Goal: Check status: Check status

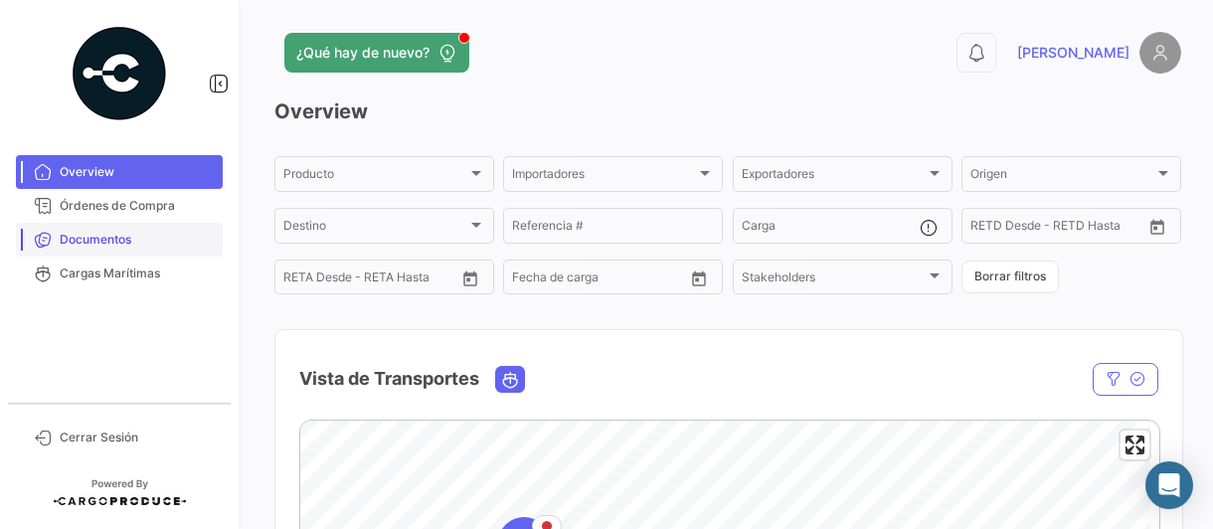
click at [127, 238] on span "Documentos" at bounding box center [137, 240] width 155 height 18
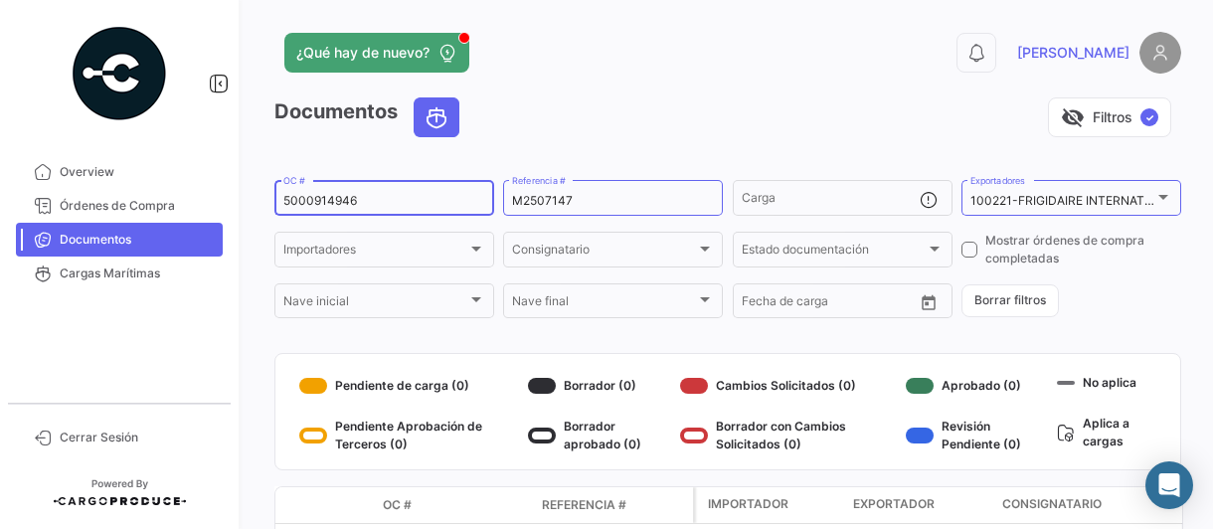
click at [395, 205] on input "5000914946" at bounding box center [384, 201] width 202 height 14
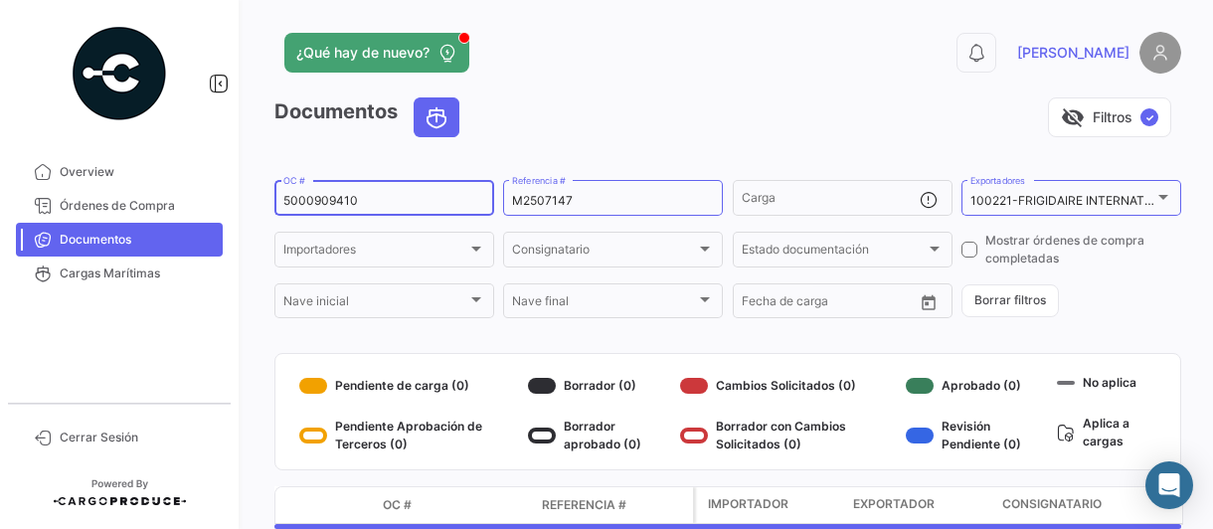
type input "5000909410"
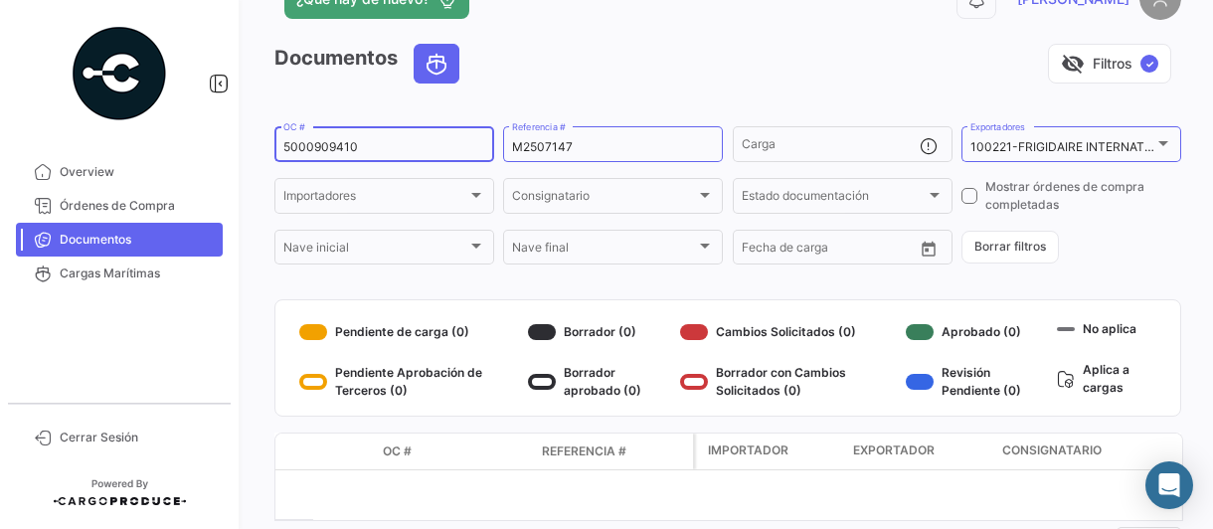
scroll to position [133, 0]
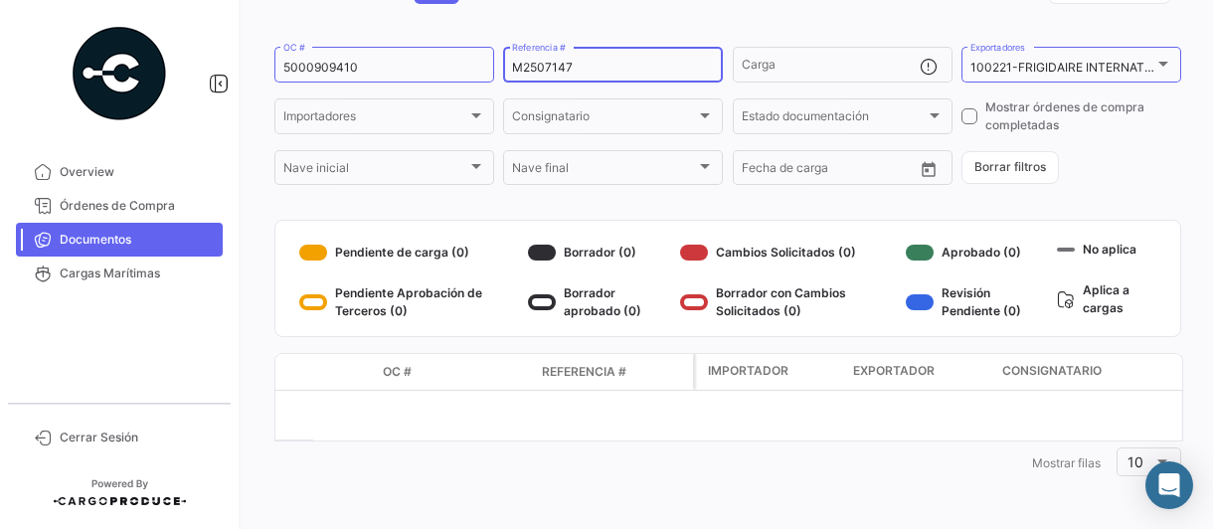
click at [579, 65] on input "M2507147" at bounding box center [613, 68] width 202 height 14
type input "M"
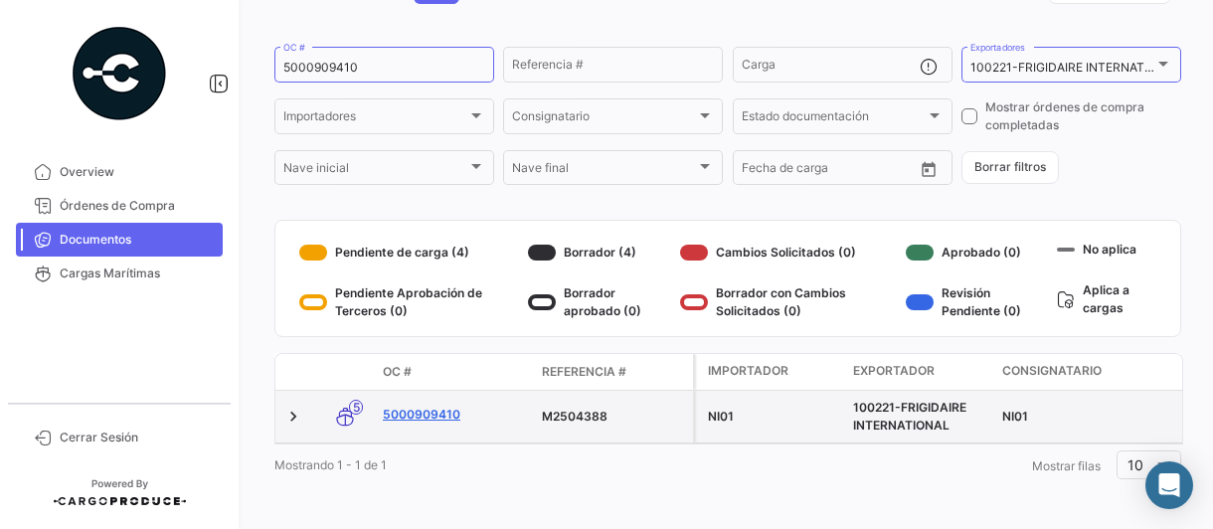
click at [416, 414] on link "5000909410" at bounding box center [454, 415] width 143 height 18
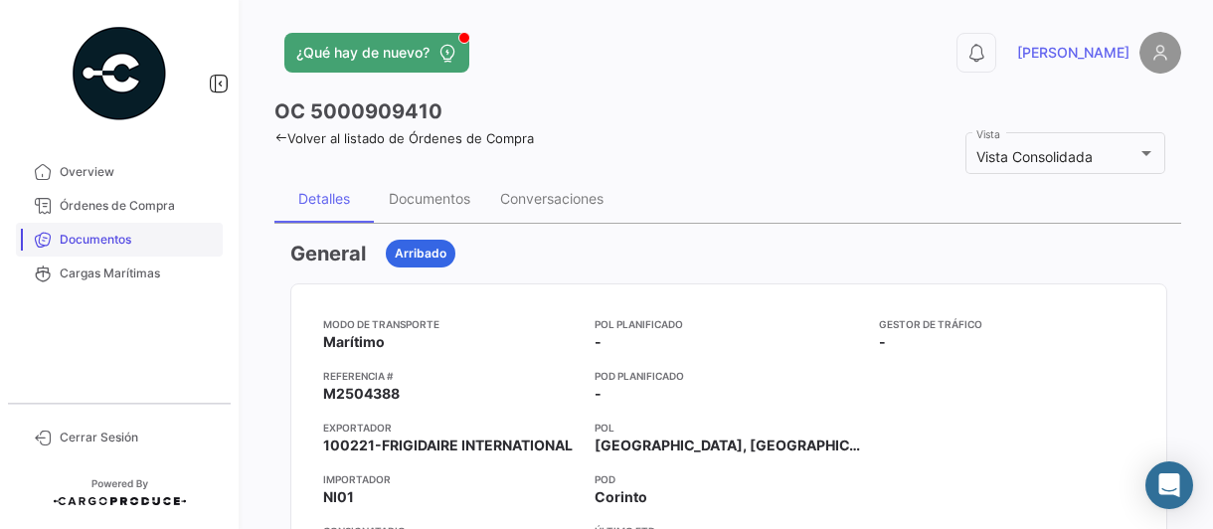
click at [68, 238] on span "Documentos" at bounding box center [137, 240] width 155 height 18
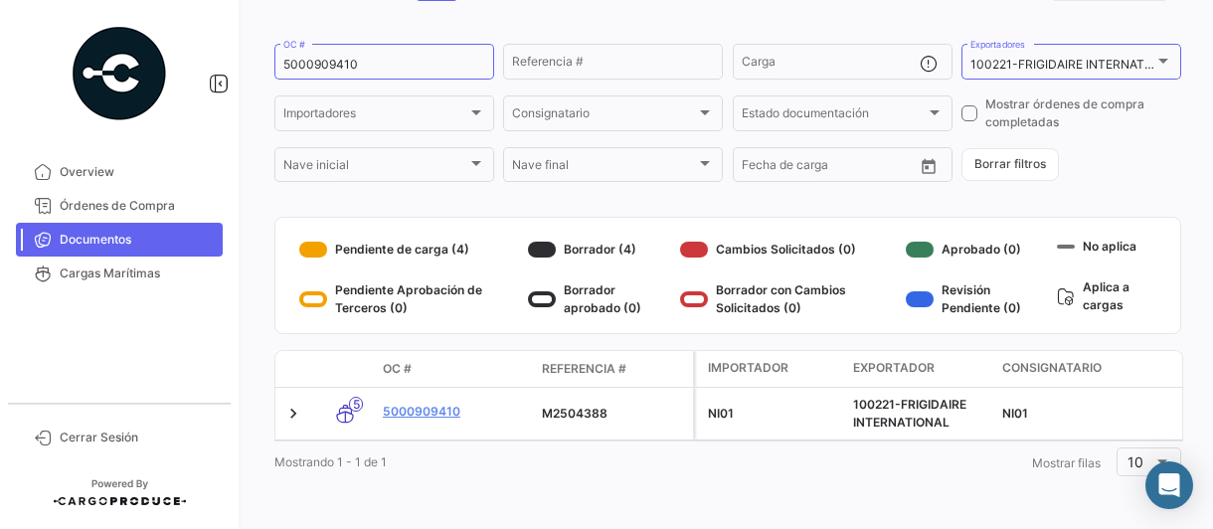
scroll to position [151, 0]
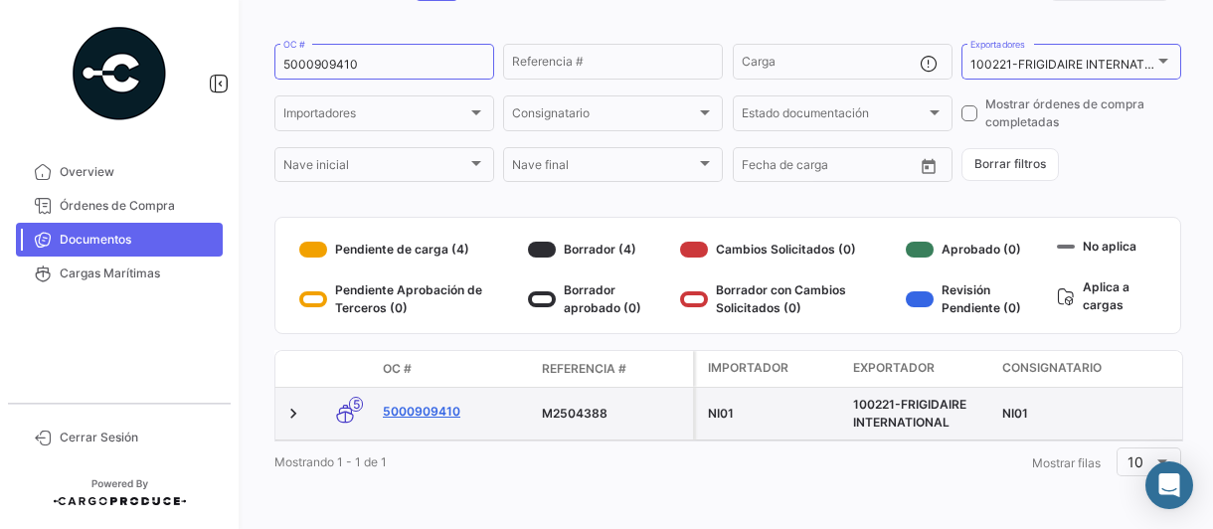
click at [434, 403] on link "5000909410" at bounding box center [454, 412] width 143 height 18
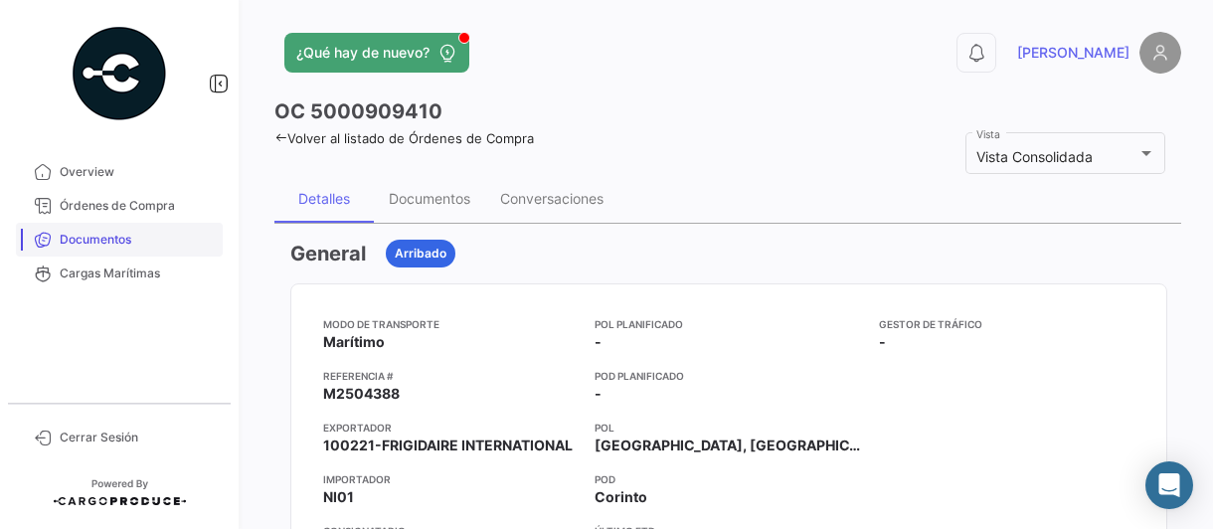
click at [119, 240] on span "Documentos" at bounding box center [137, 240] width 155 height 18
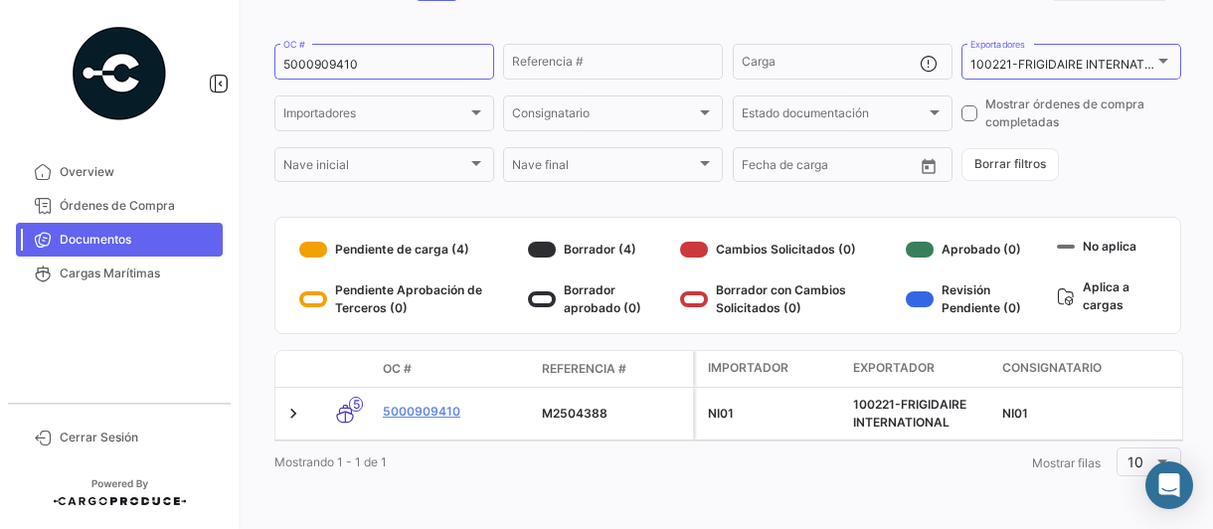
scroll to position [151, 0]
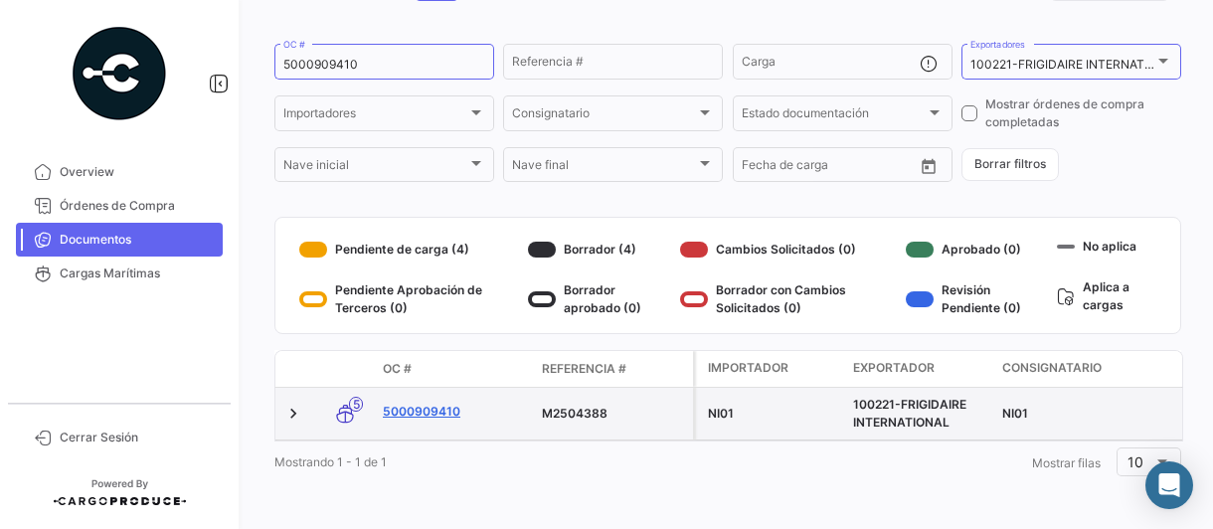
click at [427, 403] on link "5000909410" at bounding box center [454, 412] width 143 height 18
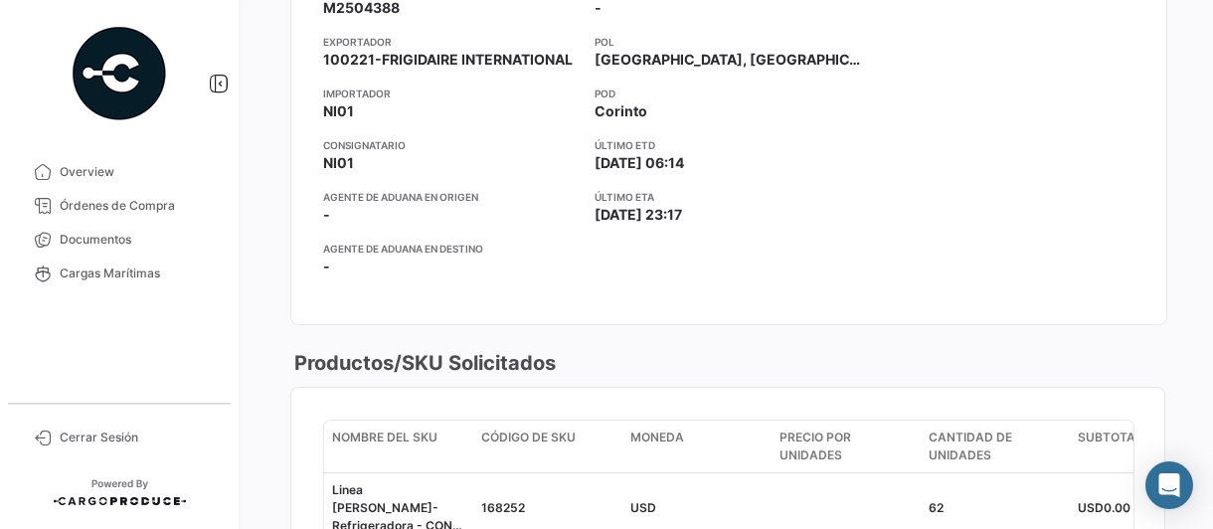
scroll to position [398, 0]
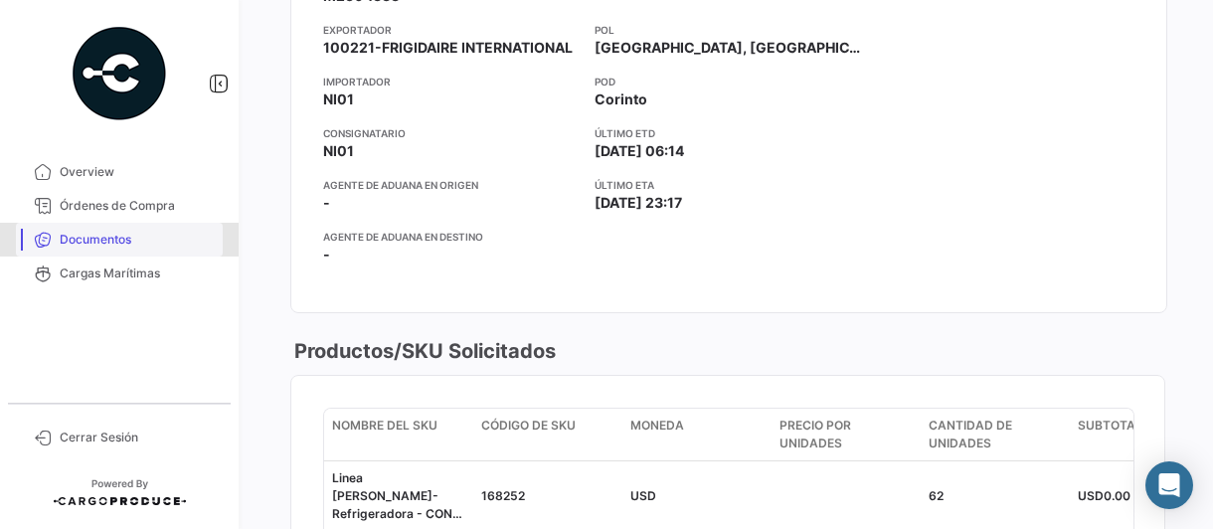
click at [99, 234] on span "Documentos" at bounding box center [137, 240] width 155 height 18
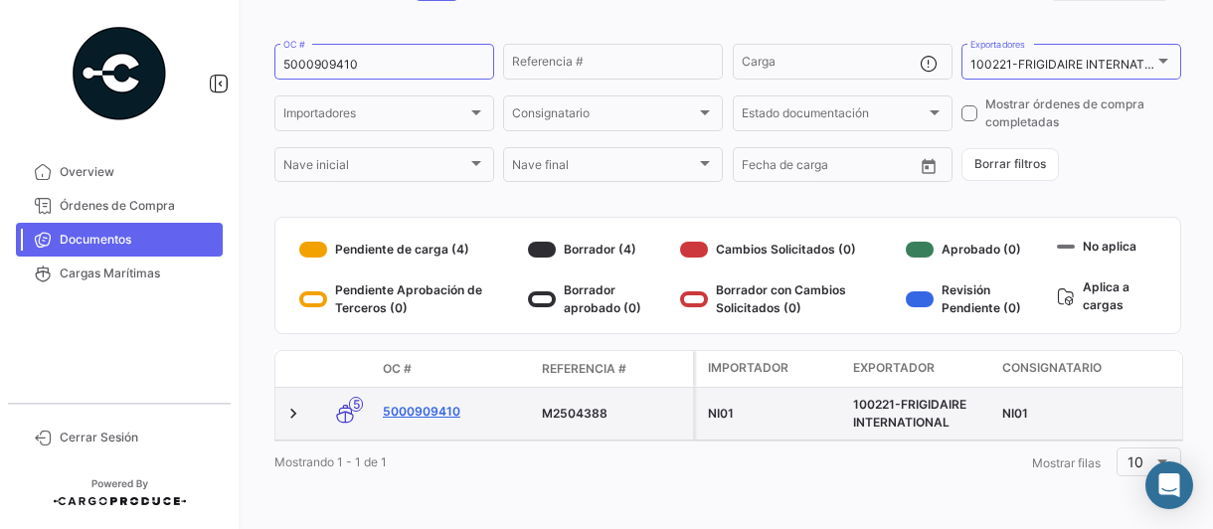
click at [432, 403] on link "5000909410" at bounding box center [454, 412] width 143 height 18
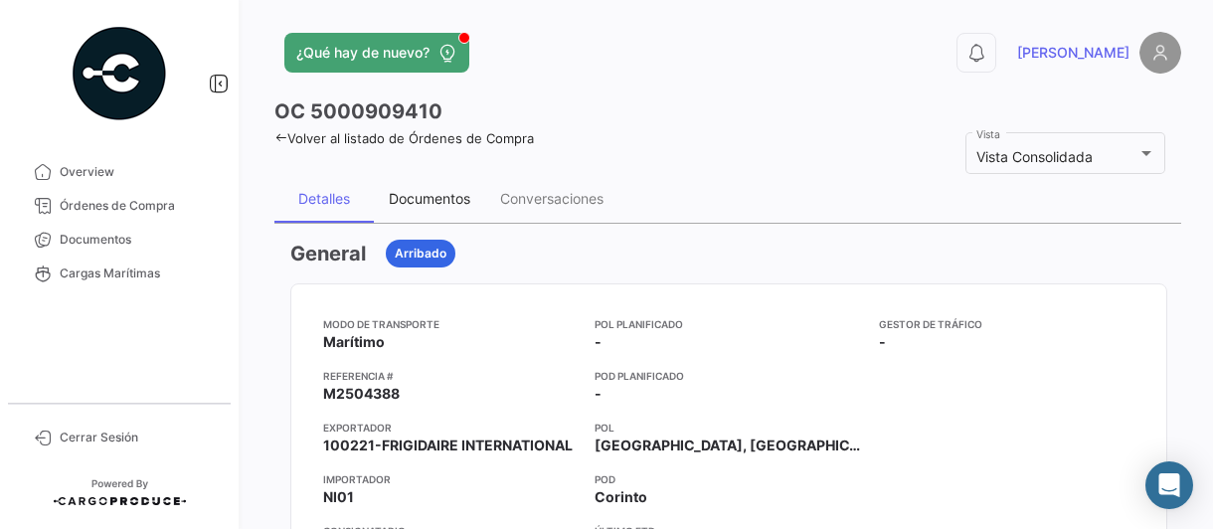
click at [431, 198] on div "Documentos" at bounding box center [430, 198] width 82 height 17
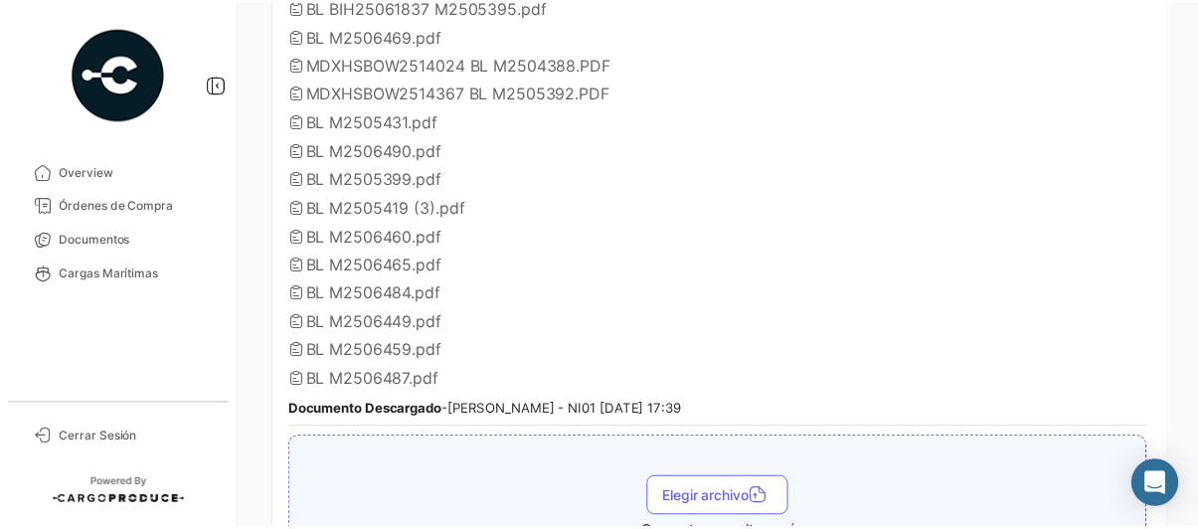
scroll to position [497, 0]
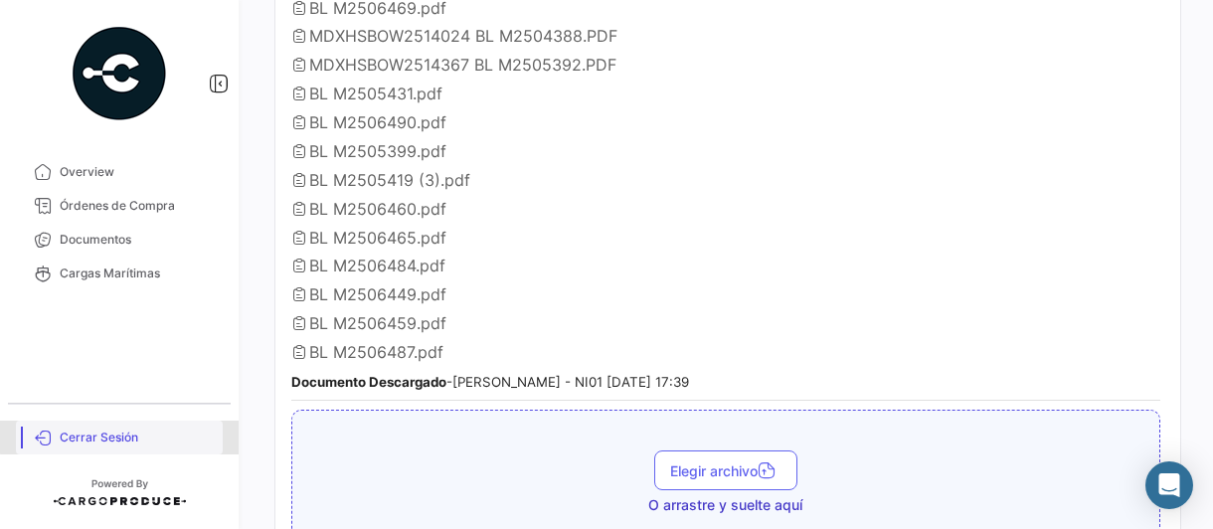
click at [139, 436] on span "Cerrar Sesión" at bounding box center [137, 437] width 155 height 18
